Goal: Information Seeking & Learning: Learn about a topic

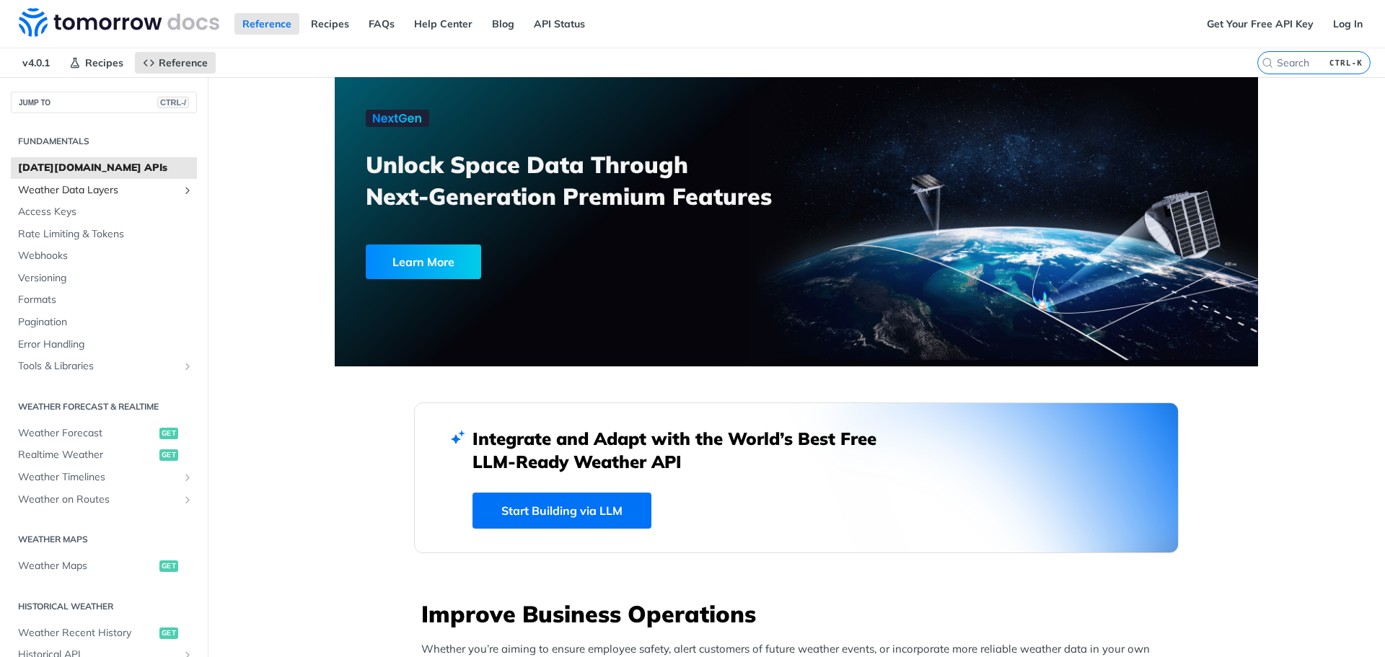
click at [51, 193] on span "Weather Data Layers" at bounding box center [98, 190] width 160 height 14
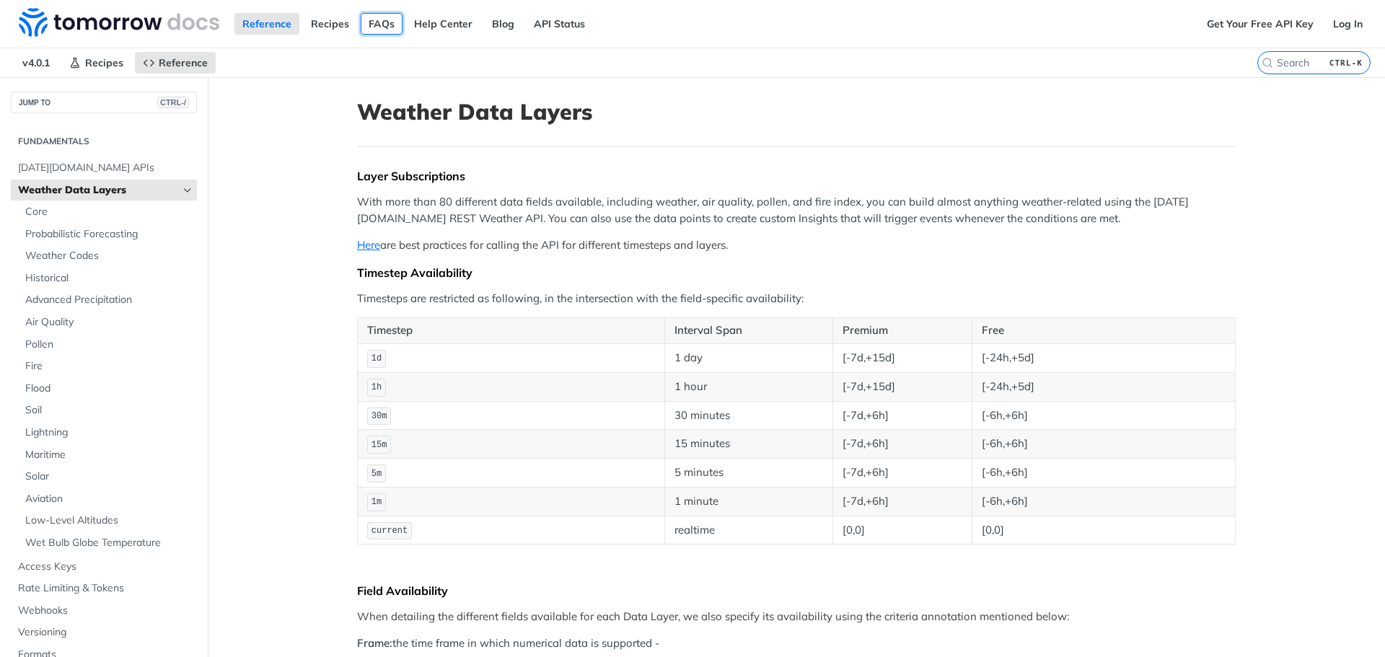
click at [386, 27] on link "FAQs" at bounding box center [382, 24] width 42 height 22
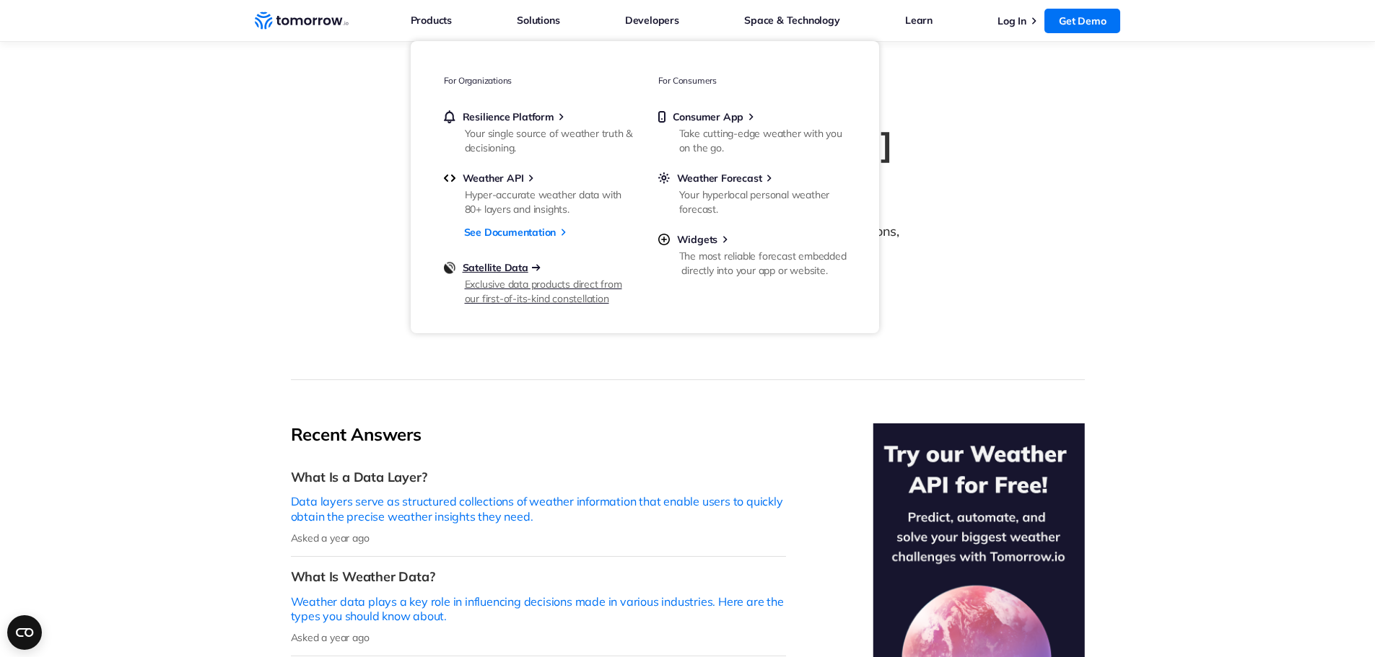
click at [486, 266] on span "Satellite Data" at bounding box center [496, 267] width 66 height 13
click at [491, 176] on span "Weather API" at bounding box center [493, 178] width 61 height 13
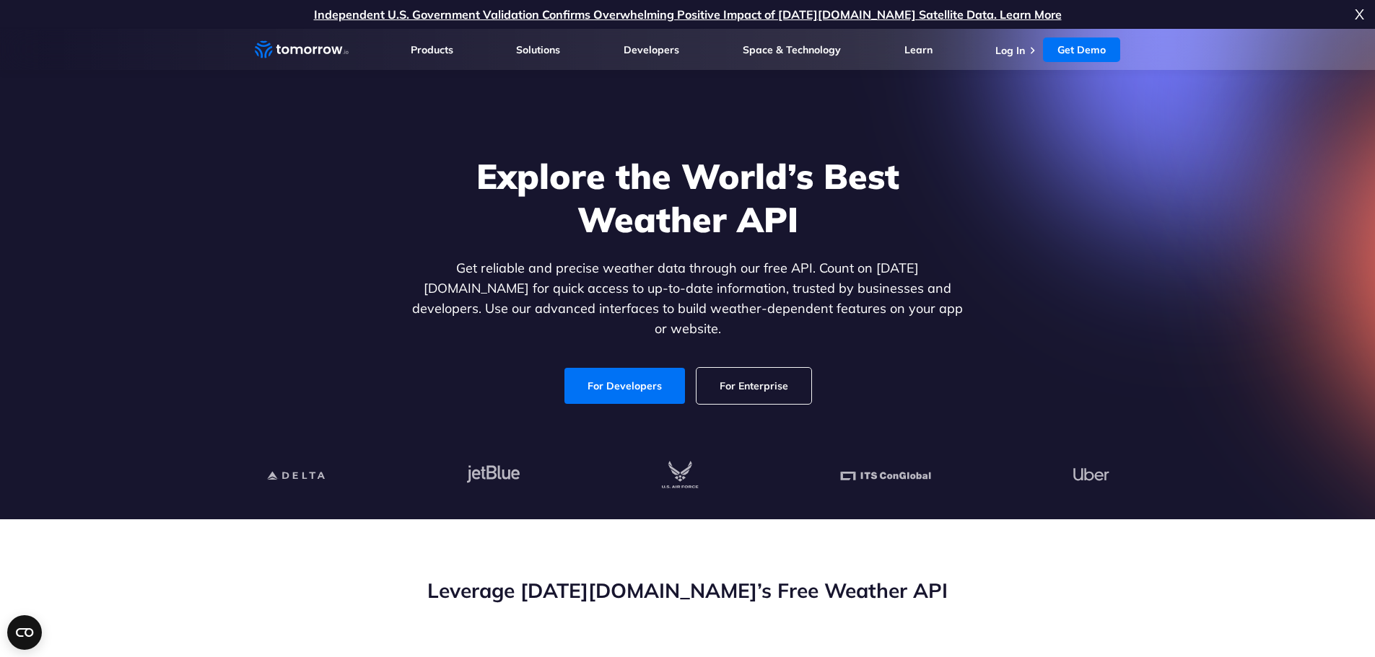
click at [457, 12] on link "Independent U.S. Government Validation Confirms Overwhelming Positive Impact of…" at bounding box center [688, 14] width 748 height 14
